Goal: Information Seeking & Learning: Learn about a topic

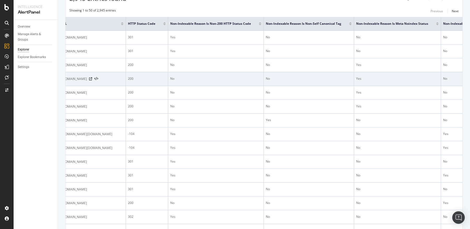
scroll to position [0, 10]
click at [96, 79] on icon at bounding box center [94, 78] width 3 height 3
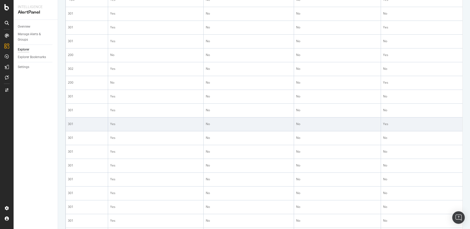
scroll to position [0, 0]
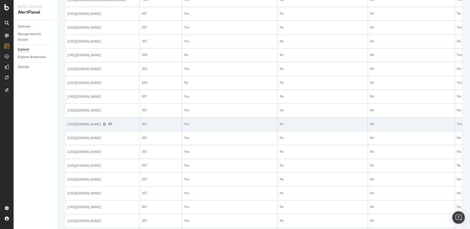
click at [106, 126] on icon at bounding box center [104, 124] width 3 height 3
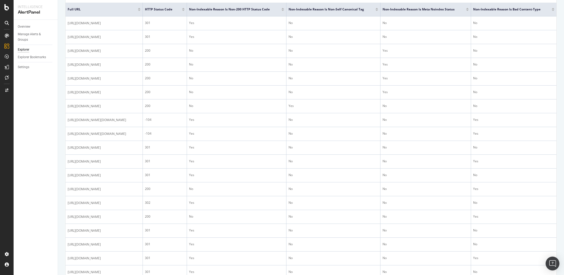
click at [469, 229] on img "Open Intercom Messenger" at bounding box center [552, 263] width 7 height 7
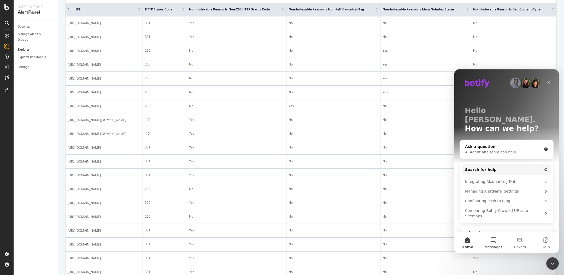
click at [469, 229] on button "Messages" at bounding box center [493, 242] width 26 height 21
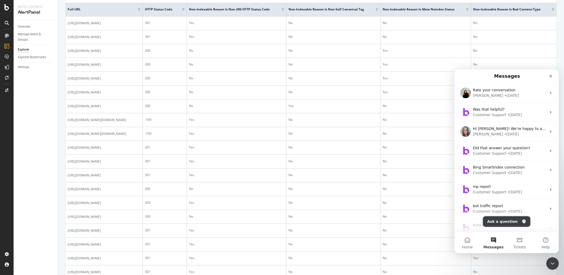
click at [469, 222] on button "Ask a question" at bounding box center [506, 221] width 47 height 10
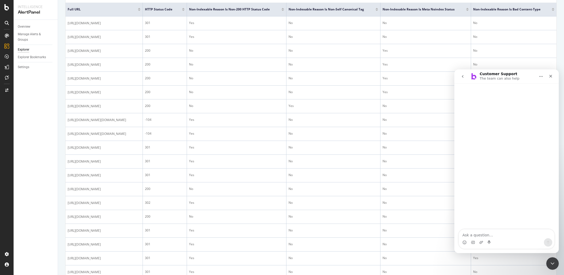
click at [469, 229] on textarea "Ask a question…" at bounding box center [505, 233] width 95 height 9
drag, startPoint x: 477, startPoint y: 8, endPoint x: 544, endPoint y: 9, distance: 67.6
click at [469, 9] on div "Non-Indexable Reason is Bad Content-Type" at bounding box center [512, 9] width 79 height 5
copy span "Non-Indexable Reason is Bad Content-Type"
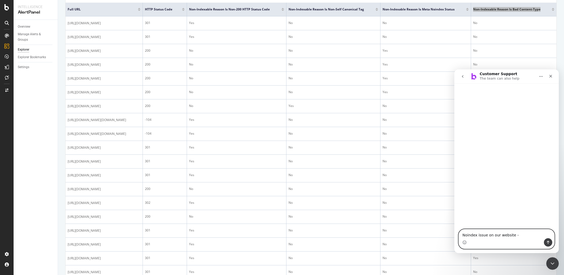
click at [469, 229] on textarea "Noindex issue on our website -" at bounding box center [505, 233] width 95 height 9
type textarea "Noindex issue on our website - "Non-Indexable Reason is Bad Content-Type ""
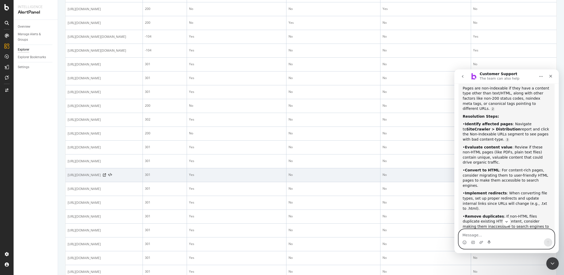
scroll to position [0, 0]
click at [106, 177] on icon at bounding box center [104, 175] width 3 height 3
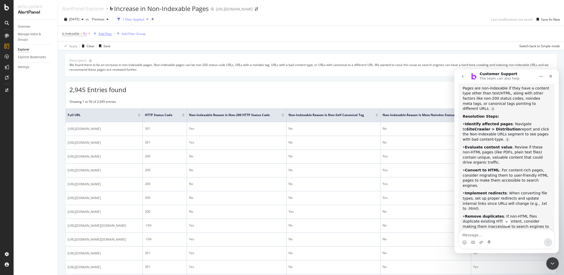
click at [106, 32] on div "Add Filter" at bounding box center [105, 34] width 14 height 4
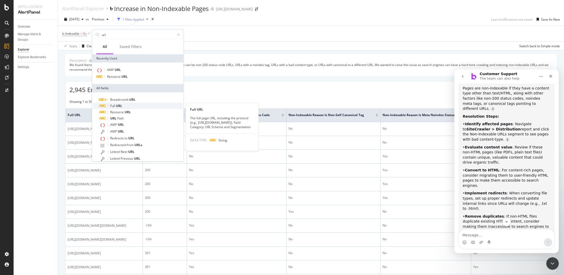
type input "url"
click at [118, 106] on span "URL" at bounding box center [119, 106] width 6 height 4
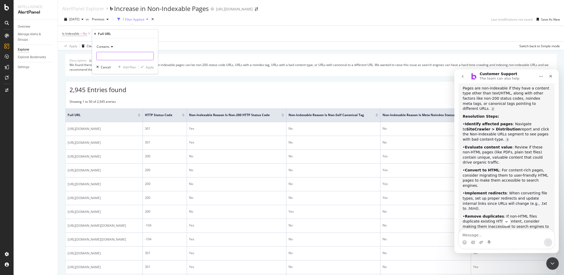
click at [109, 56] on input "text" at bounding box center [125, 56] width 57 height 8
type input "https://sproutsocial.com"
click at [148, 67] on div "Apply" at bounding box center [150, 67] width 8 height 4
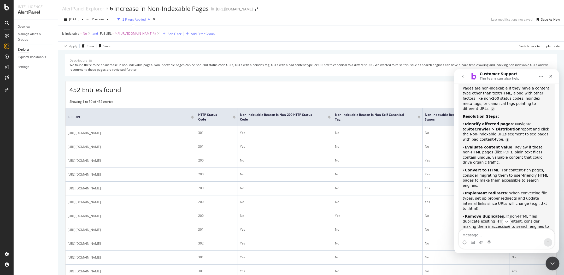
click at [469, 229] on icon "Close Intercom Messenger" at bounding box center [551, 263] width 6 height 6
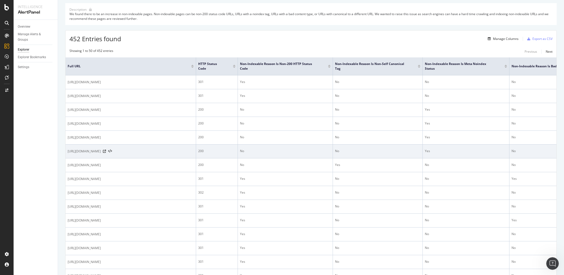
scroll to position [51, 0]
click at [106, 151] on icon at bounding box center [104, 151] width 3 height 3
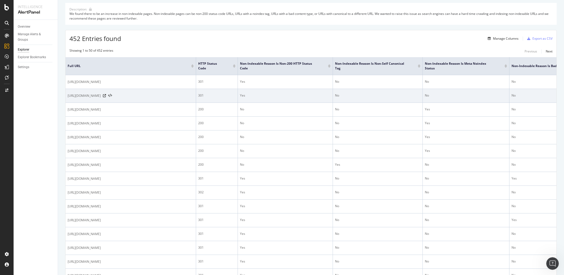
scroll to position [0, 0]
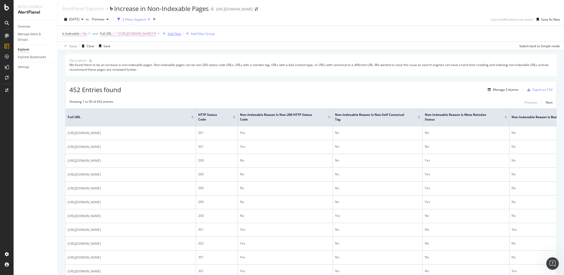
click at [177, 32] on div "Add Filter" at bounding box center [175, 34] width 14 height 4
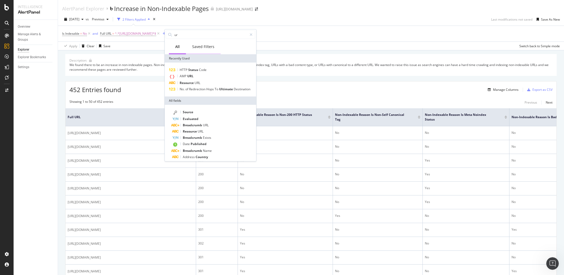
type input "url"
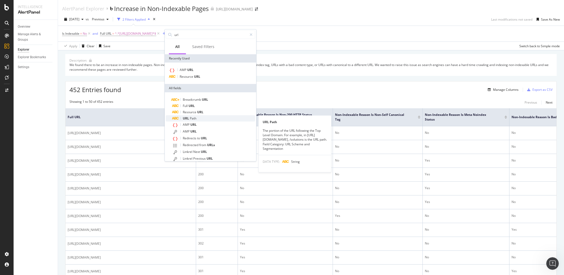
click at [195, 118] on span "Path" at bounding box center [193, 118] width 7 height 4
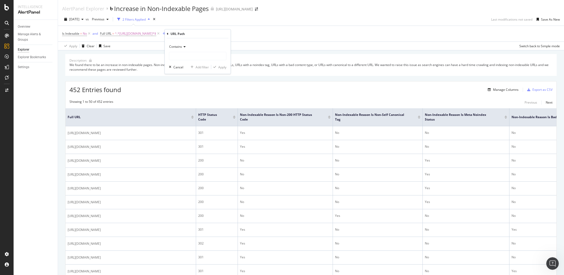
click at [174, 45] on span "Contains" at bounding box center [175, 46] width 13 height 4
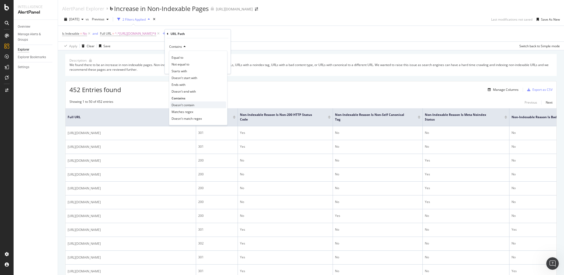
click at [180, 105] on span "Doesn't contain" at bounding box center [182, 105] width 23 height 4
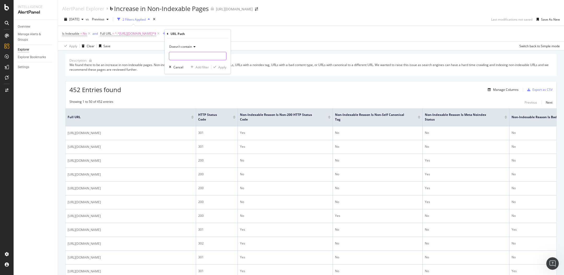
click at [176, 54] on input "text" at bounding box center [197, 56] width 57 height 8
type input "/insights/"
click at [218, 68] on div "Apply" at bounding box center [222, 67] width 8 height 4
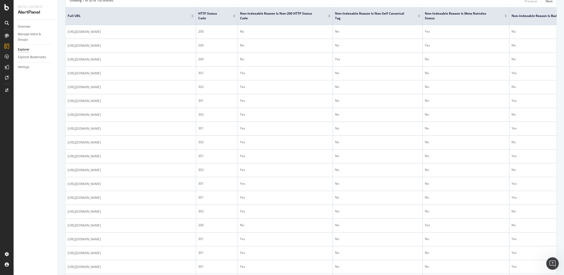
scroll to position [108, 0]
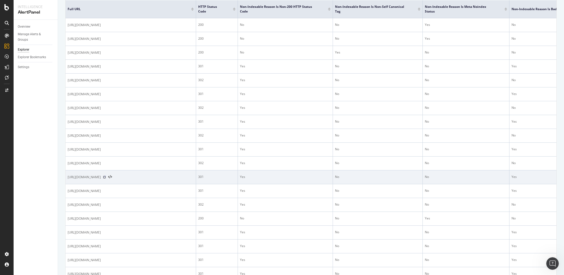
click at [106, 177] on icon at bounding box center [104, 177] width 3 height 3
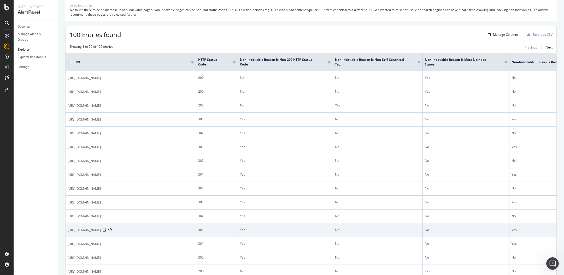
scroll to position [12, 0]
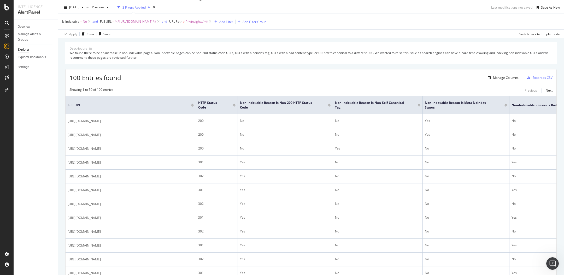
click at [388, 108] on th "Non-Indexable Reason is Non-Self Canonical Tag" at bounding box center [378, 105] width 90 height 18
click at [469, 105] on span "Non-Indexable Reason is Meta noindex Status" at bounding box center [461, 104] width 72 height 9
click at [469, 105] on div at bounding box center [505, 105] width 3 height 1
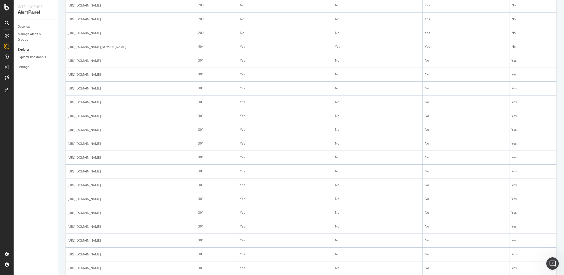
scroll to position [454, 0]
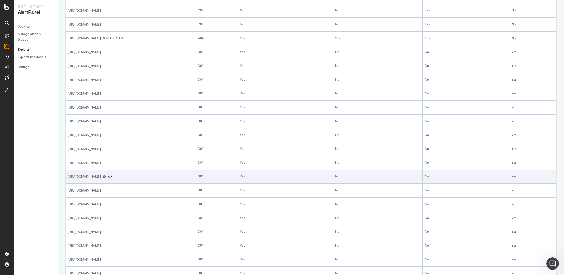
click at [106, 178] on icon at bounding box center [104, 176] width 3 height 3
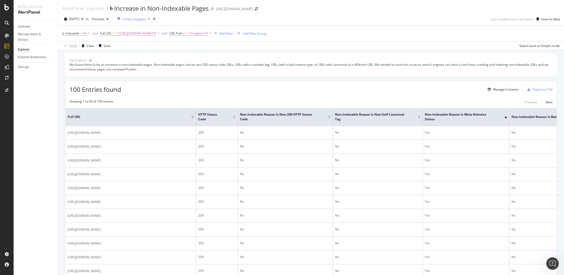
scroll to position [0, 0]
click at [224, 32] on div "Add Filter" at bounding box center [226, 34] width 14 height 4
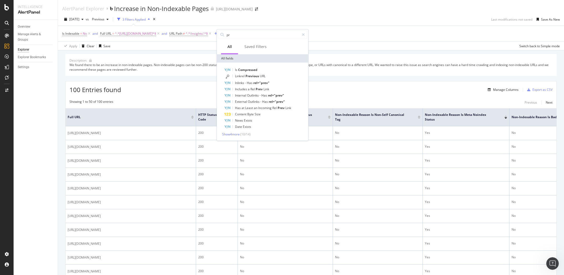
type input "p"
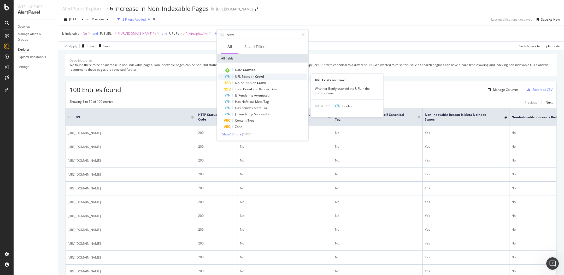
type input "crawl"
click at [249, 77] on span "Exists" at bounding box center [245, 76] width 9 height 4
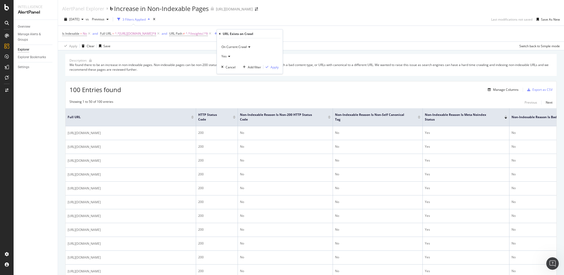
click at [243, 47] on span "On Current Crawl" at bounding box center [233, 46] width 25 height 4
click at [241, 62] on span "On Compared Crawl" at bounding box center [238, 64] width 29 height 4
click at [229, 57] on icon at bounding box center [228, 56] width 4 height 3
click at [228, 74] on div "No" at bounding box center [250, 73] width 56 height 7
click at [275, 67] on div "Apply" at bounding box center [274, 67] width 8 height 4
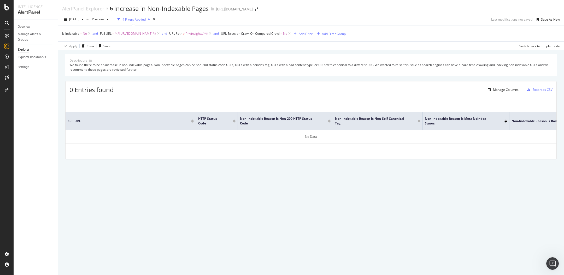
click at [266, 35] on span "URL Exists on Crawl On Compared Crawl" at bounding box center [250, 33] width 59 height 4
click at [236, 54] on icon at bounding box center [236, 55] width 4 height 3
click at [237, 65] on span "Yes" at bounding box center [234, 66] width 5 height 4
click at [282, 68] on div "Apply" at bounding box center [283, 66] width 8 height 4
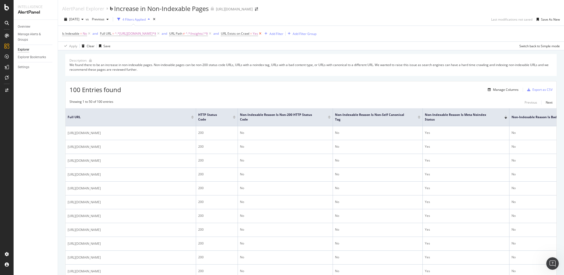
click at [262, 33] on icon at bounding box center [260, 33] width 4 height 5
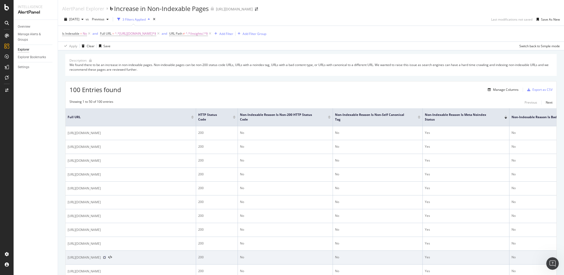
click at [106, 229] on icon at bounding box center [104, 257] width 3 height 3
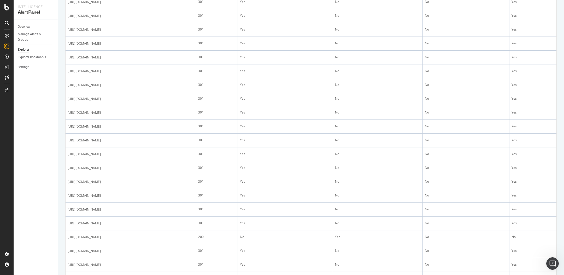
scroll to position [505, 0]
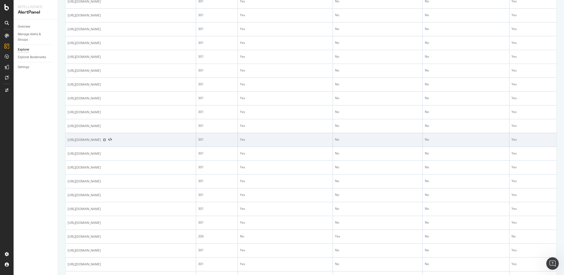
click at [106, 141] on icon at bounding box center [104, 139] width 3 height 3
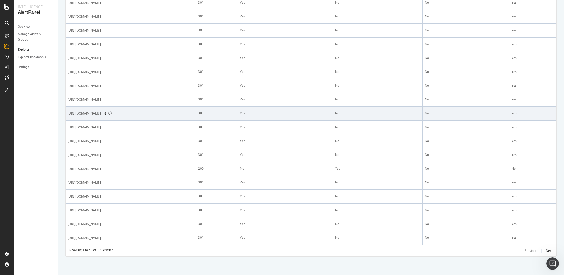
scroll to position [579, 0]
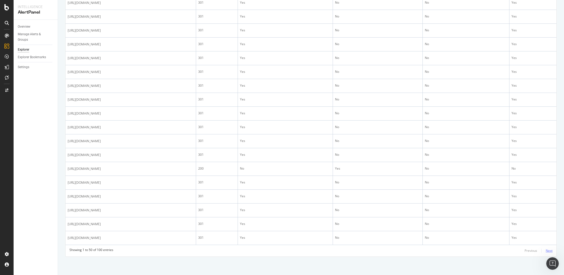
click at [469, 229] on div "Next" at bounding box center [548, 250] width 7 height 4
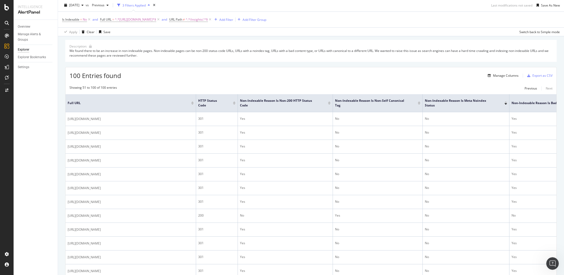
scroll to position [0, 0]
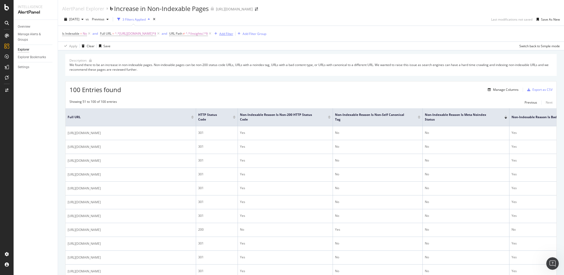
click at [229, 32] on div "Add Filter" at bounding box center [226, 34] width 14 height 4
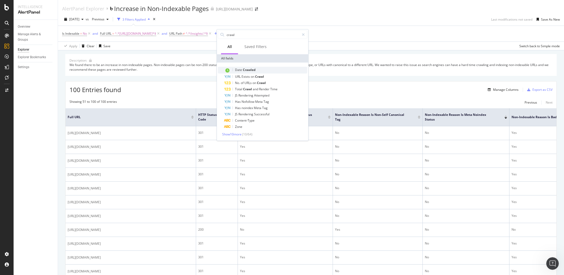
click at [243, 71] on span "Crawled" at bounding box center [249, 70] width 13 height 4
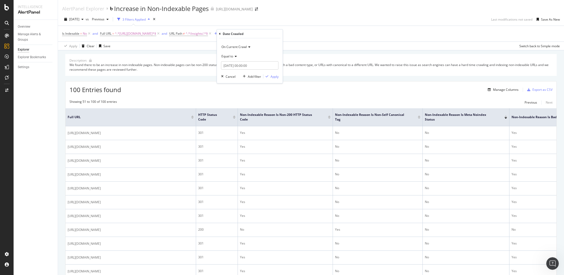
click at [234, 46] on span "On Current Crawl" at bounding box center [233, 46] width 25 height 4
click at [234, 64] on span "On Compared Crawl" at bounding box center [238, 64] width 29 height 4
click at [270, 77] on div "Apply" at bounding box center [274, 76] width 8 height 4
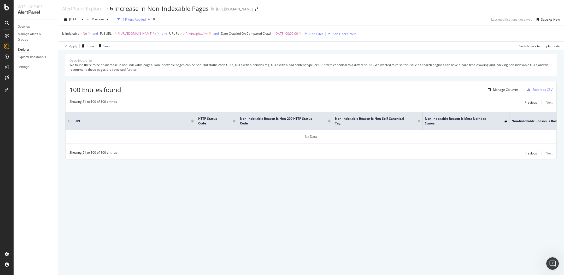
click at [212, 33] on icon at bounding box center [210, 33] width 4 height 5
click at [469, 102] on div "Previous" at bounding box center [530, 102] width 13 height 4
click at [230, 36] on span "2025-09-12 00:00:00" at bounding box center [234, 33] width 23 height 7
click at [198, 46] on span "On Current Crawl" at bounding box center [190, 46] width 25 height 4
click at [196, 64] on span "On Compared Crawl" at bounding box center [194, 63] width 29 height 4
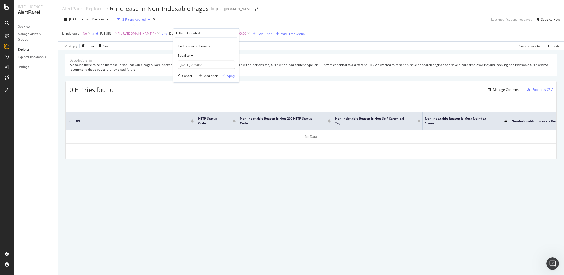
click at [227, 76] on div "Apply" at bounding box center [231, 75] width 8 height 4
click at [222, 32] on span "=" at bounding box center [221, 33] width 2 height 4
click at [188, 55] on span "Equal to" at bounding box center [184, 55] width 12 height 4
click at [187, 85] on span "Before" at bounding box center [185, 86] width 10 height 4
click at [124, 42] on div "Apply Clear Save Switch back to Simple mode" at bounding box center [311, 45] width 506 height 9
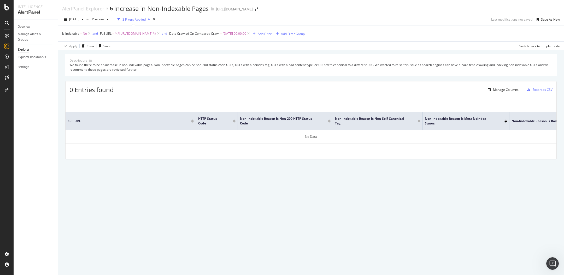
click at [250, 33] on icon at bounding box center [248, 33] width 4 height 5
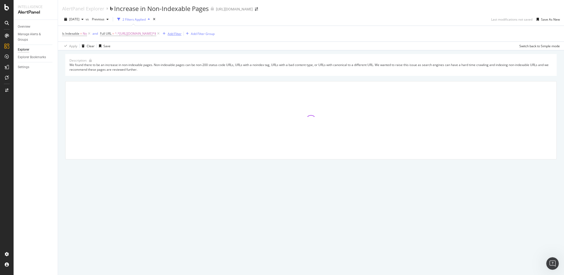
click at [172, 34] on div "Add Filter" at bounding box center [175, 34] width 14 height 4
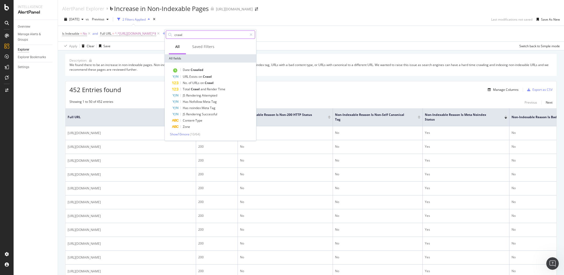
click at [188, 35] on input "crawl" at bounding box center [210, 35] width 73 height 8
type input "c"
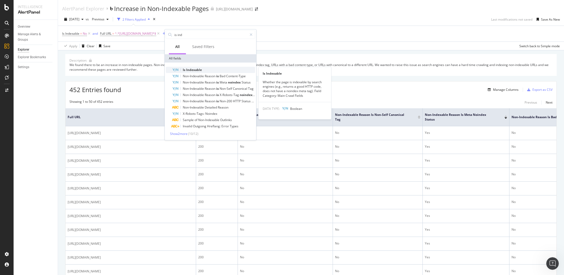
type input "is ind"
click at [186, 69] on span "Indexable" at bounding box center [194, 70] width 16 height 4
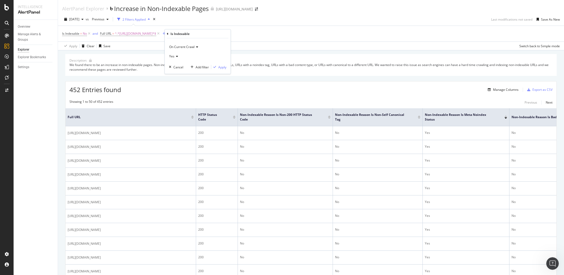
click at [186, 47] on span "On Current Crawl" at bounding box center [181, 46] width 25 height 4
click at [184, 64] on span "On Compared Crawl" at bounding box center [185, 64] width 29 height 4
click at [218, 66] on div "Apply" at bounding box center [222, 67] width 8 height 4
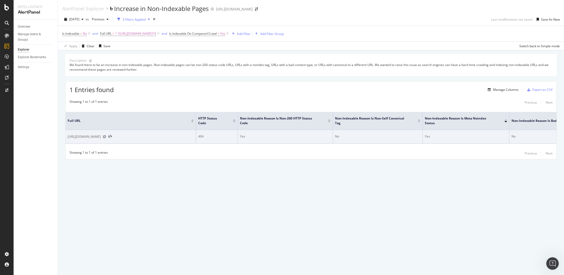
click at [106, 137] on icon at bounding box center [104, 136] width 3 height 3
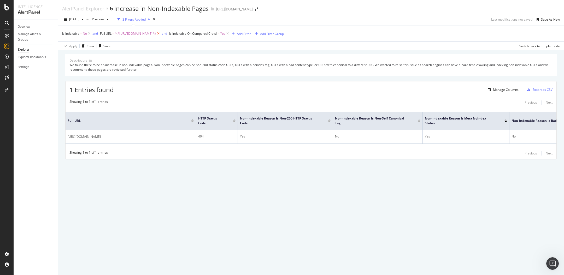
click at [160, 34] on icon at bounding box center [158, 33] width 4 height 5
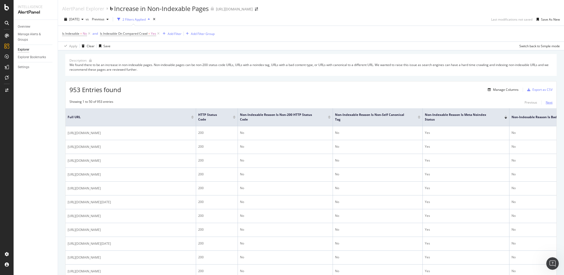
click at [469, 100] on div "Next" at bounding box center [548, 102] width 7 height 4
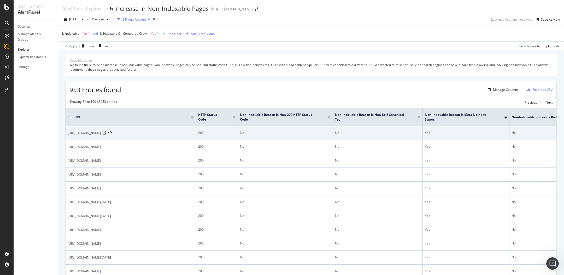
drag, startPoint x: 66, startPoint y: 133, endPoint x: 122, endPoint y: 132, distance: 56.1
click at [122, 132] on td "https://community.sproutsocial.com/job-postings-76/hiring-assistant-director-ad…" at bounding box center [130, 133] width 130 height 14
copy span "https://community.sproutsocial.com/"
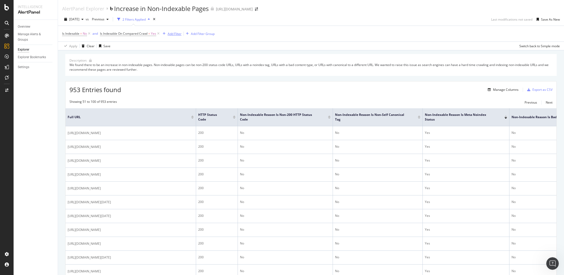
click at [174, 35] on div "Add Filter" at bounding box center [175, 34] width 14 height 4
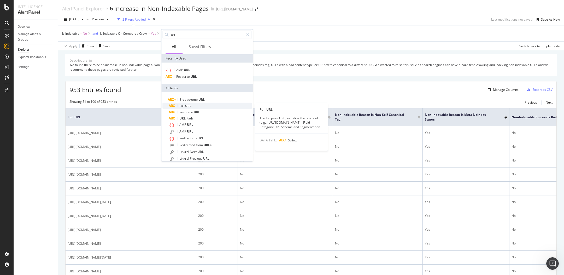
type input "url"
click at [185, 106] on span "URL" at bounding box center [188, 106] width 6 height 4
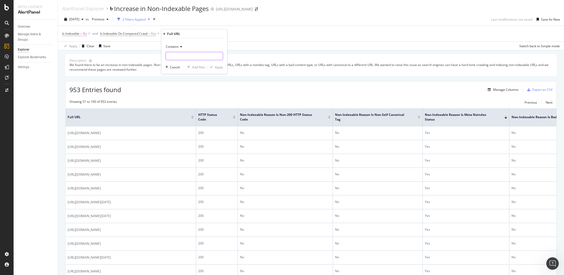
click at [179, 57] on input "text" at bounding box center [194, 56] width 57 height 8
paste input "https://community.sproutsocial.com/"
drag, startPoint x: 172, startPoint y: 55, endPoint x: 158, endPoint y: 55, distance: 13.8
click at [158, 55] on body "Intelligence AlertPanel Overview Manage Alerts & Groups Explorer Explorer Bookm…" at bounding box center [282, 137] width 564 height 275
type input "https://community.sproutsocial.com/"
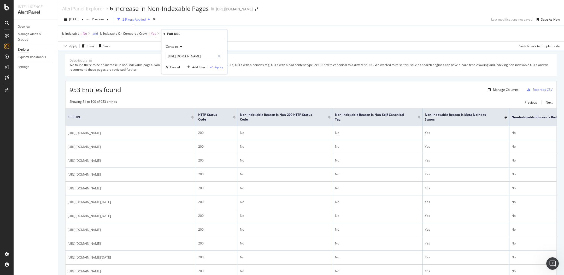
click at [180, 46] on icon at bounding box center [180, 46] width 4 height 3
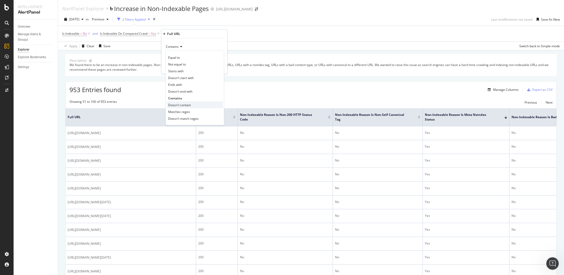
click at [177, 104] on span "Doesn't contain" at bounding box center [179, 105] width 23 height 4
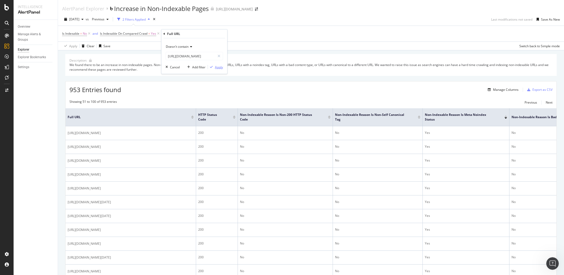
click at [217, 65] on div "Apply" at bounding box center [219, 67] width 8 height 4
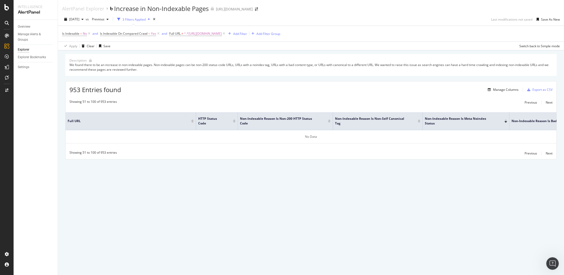
click at [307, 13] on div "AlertPanel Explorer Increase in Non-Indexable Pages https://sproutsocial.com/" at bounding box center [311, 6] width 506 height 13
click at [226, 33] on icon at bounding box center [224, 33] width 4 height 5
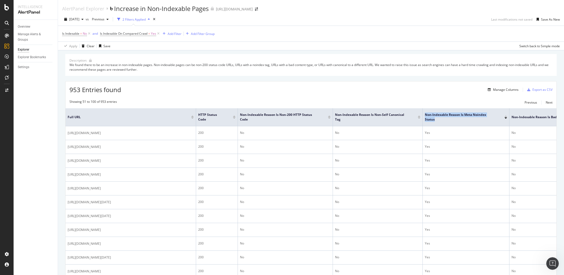
drag, startPoint x: 435, startPoint y: 119, endPoint x: 423, endPoint y: 116, distance: 12.3
click at [423, 116] on th "Non-Indexable Reason is Meta noindex Status" at bounding box center [465, 117] width 87 height 18
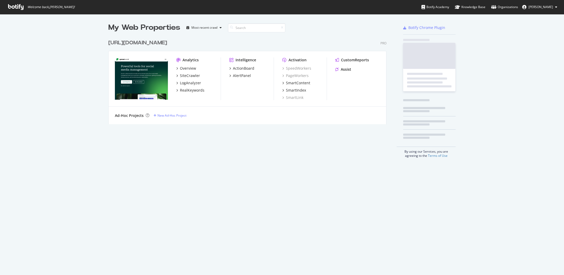
scroll to position [91, 282]
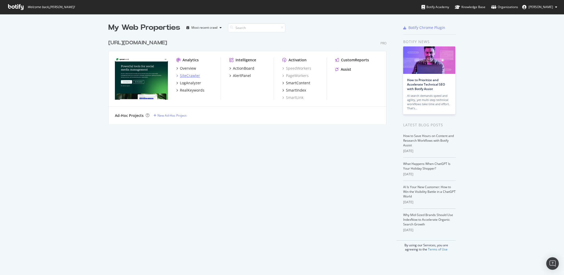
click at [186, 75] on div "SiteCrawler" at bounding box center [190, 75] width 20 height 5
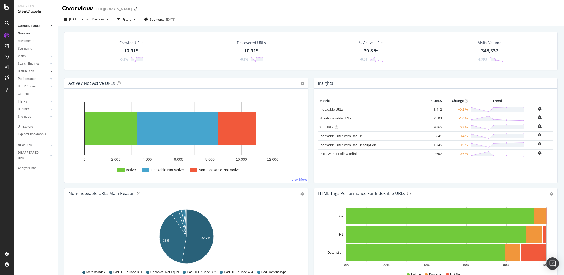
click at [51, 71] on icon at bounding box center [51, 71] width 2 height 3
click at [38, 163] on div "Explorer Bookmarks" at bounding box center [32, 164] width 28 height 5
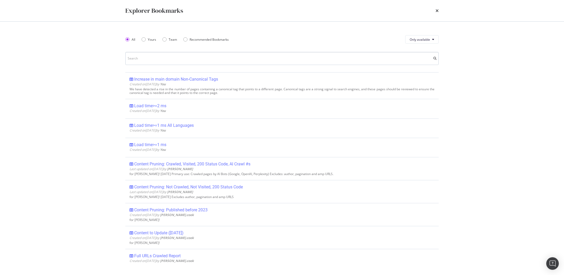
click at [145, 57] on input "modal" at bounding box center [281, 58] width 313 height 13
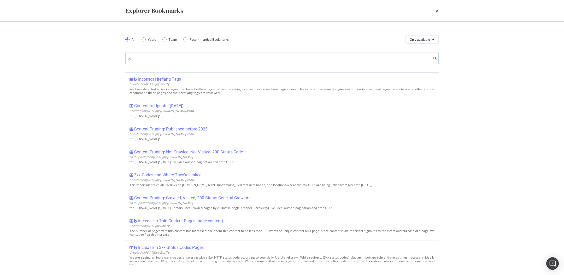
type input "c"
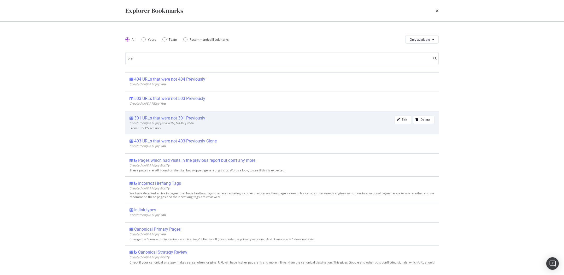
type input "pre"
click at [170, 117] on div "301 URLs that were not 301 Previously" at bounding box center [169, 118] width 71 height 5
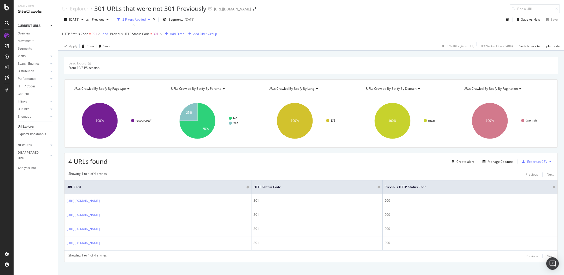
click at [133, 34] on span "Previous HTTP Status Code" at bounding box center [129, 34] width 39 height 4
click at [203, 45] on div "Apply Clear Save 0.03 % URLs ( 4 on 11K ) 0 % Visits ( 12 on 348K ) Switch back…" at bounding box center [311, 46] width 506 height 9
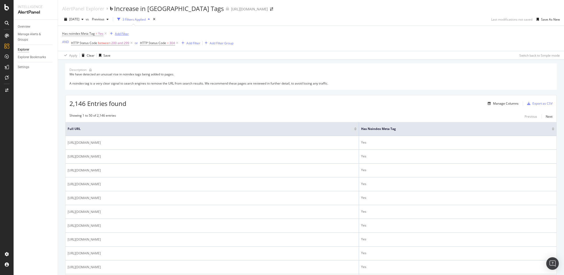
click at [113, 34] on div "button" at bounding box center [111, 33] width 7 height 3
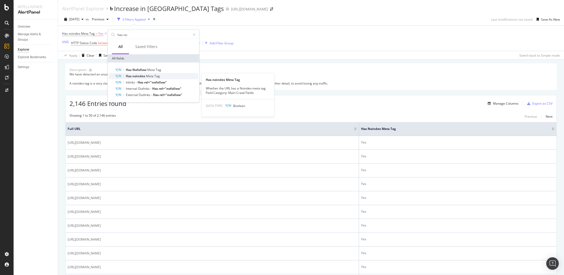
type input "has no"
click at [138, 74] on span "noindex" at bounding box center [139, 76] width 14 height 4
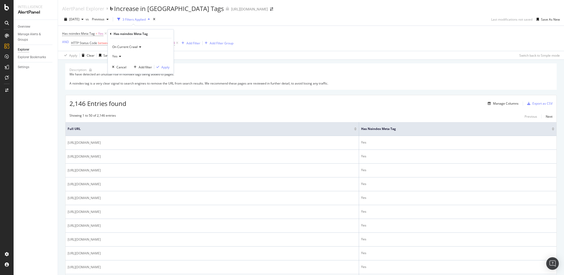
click at [123, 47] on span "On Current Crawl" at bounding box center [124, 46] width 25 height 4
click at [124, 63] on span "On Compared Crawl" at bounding box center [129, 64] width 29 height 4
click at [119, 55] on icon at bounding box center [119, 56] width 4 height 3
click at [120, 73] on div "No" at bounding box center [141, 73] width 56 height 7
click at [165, 67] on div "Apply" at bounding box center [165, 67] width 8 height 4
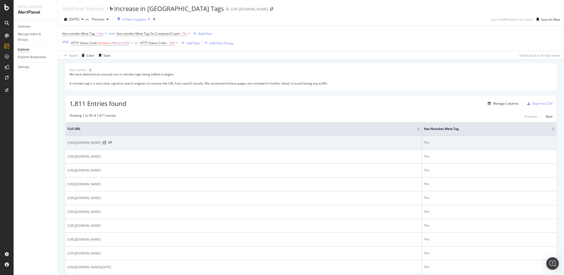
drag, startPoint x: 64, startPoint y: 143, endPoint x: 114, endPoint y: 144, distance: 50.4
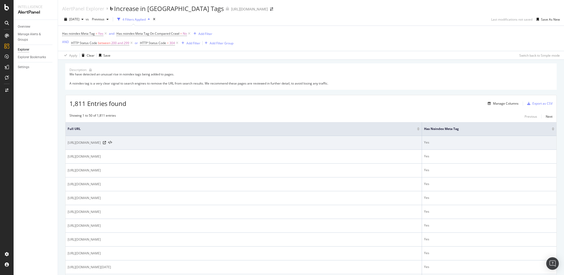
drag, startPoint x: 68, startPoint y: 143, endPoint x: 121, endPoint y: 143, distance: 53.2
click at [101, 143] on span "[URL][DOMAIN_NAME]" at bounding box center [84, 142] width 33 height 5
copy span "https://community.sproutsocial.com/"
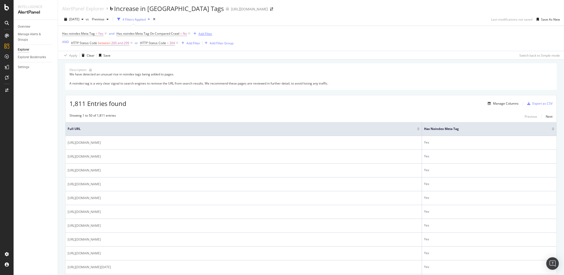
click at [204, 32] on div "Add Filter" at bounding box center [205, 34] width 14 height 4
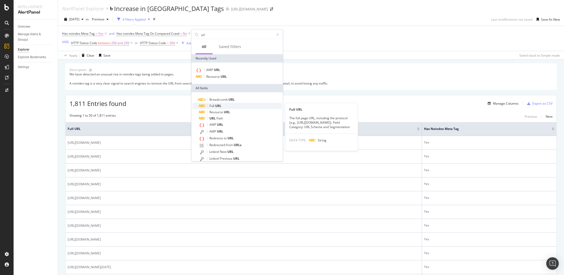
type input "url"
click at [222, 107] on div "Full URL" at bounding box center [240, 106] width 83 height 6
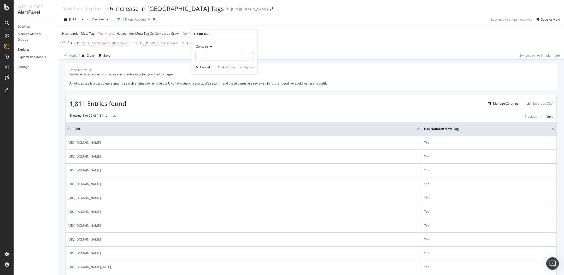
click at [209, 57] on input "text" at bounding box center [224, 56] width 57 height 8
paste input "https://community.sproutsocial.com/"
type input "https://community.sproutsocial.com/"
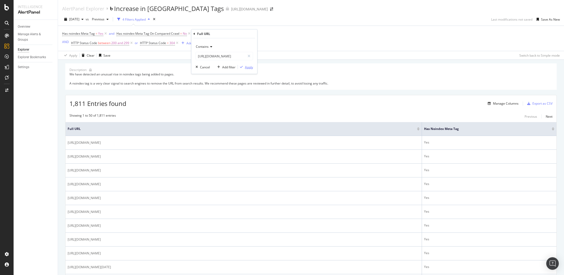
click at [244, 67] on div "button" at bounding box center [241, 66] width 7 height 3
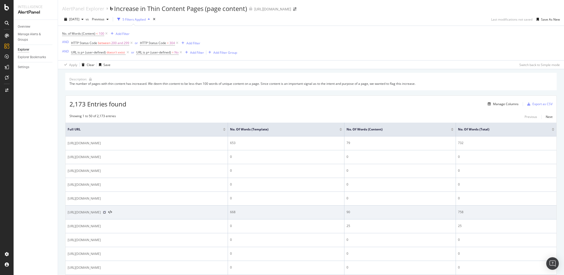
click at [106, 211] on icon at bounding box center [104, 212] width 3 height 3
